Goal: Navigation & Orientation: Go to known website

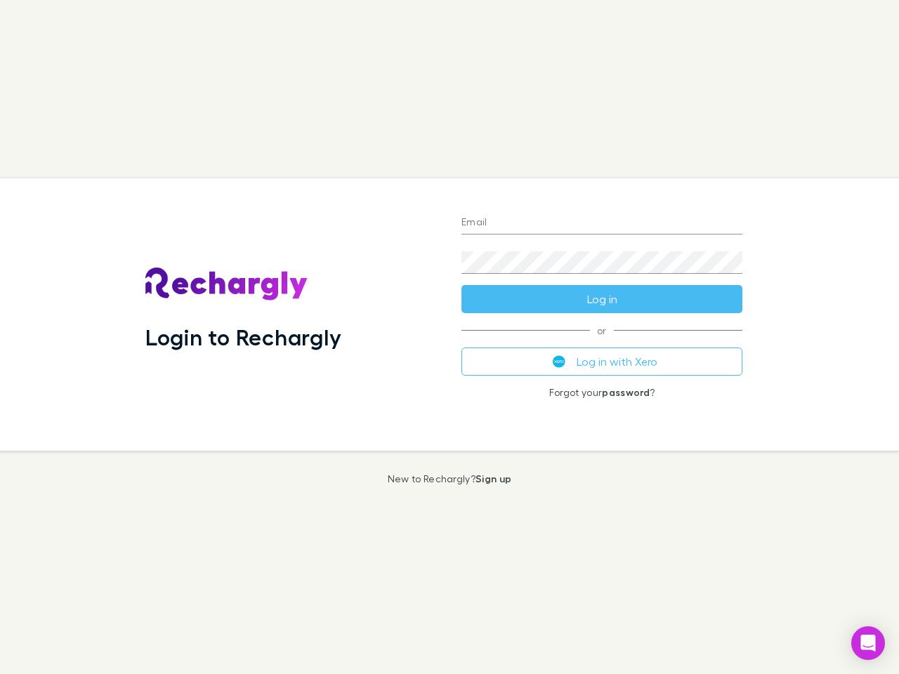
click at [449, 337] on div "Login to Rechargly" at bounding box center [292, 314] width 316 height 272
click at [602, 223] on input "Email" at bounding box center [601, 223] width 281 height 22
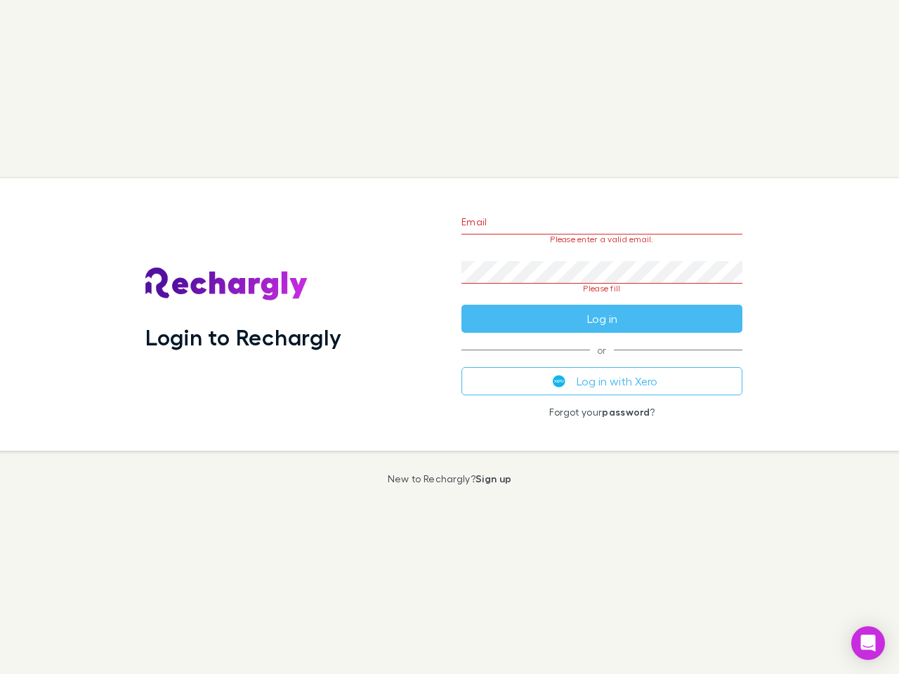
click at [602, 299] on form "Email Please enter a valid email. Password Please fill Log in" at bounding box center [601, 267] width 281 height 132
click at [602, 362] on div "Email Please enter a valid email. Password Please fill Log in or Log in with Xe…" at bounding box center [601, 314] width 303 height 272
click at [868, 643] on icon "Open Intercom Messenger" at bounding box center [868, 643] width 15 height 17
